Goal: Transaction & Acquisition: Register for event/course

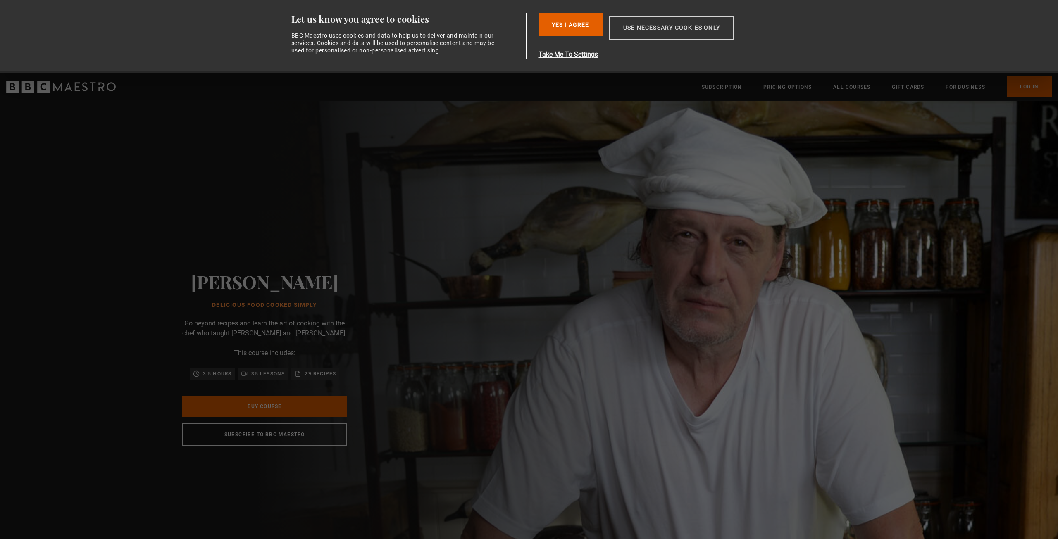
click at [681, 31] on button "Use necessary cookies only" at bounding box center [671, 28] width 125 height 24
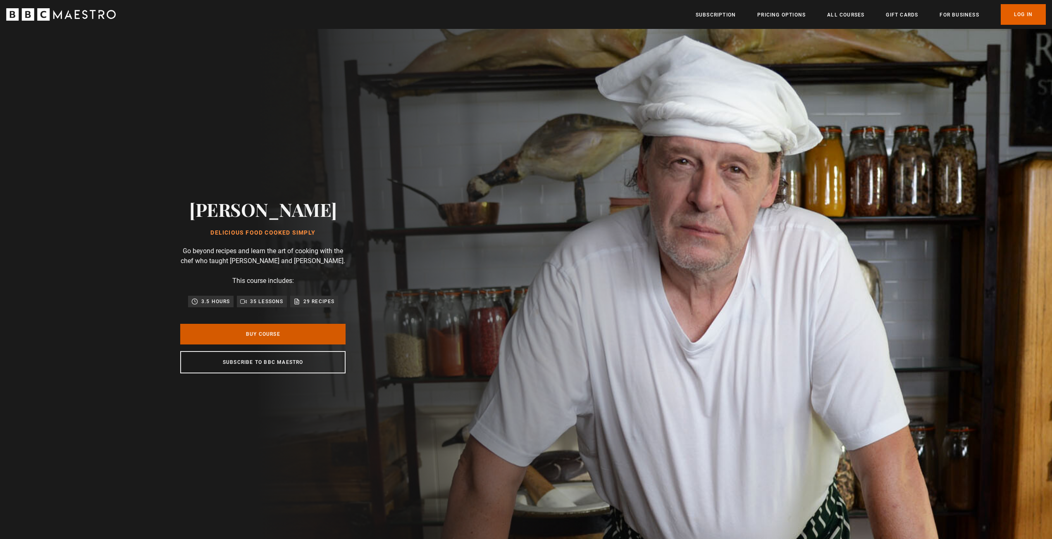
click at [311, 335] on link "Buy Course" at bounding box center [262, 334] width 165 height 21
